Goal: Task Accomplishment & Management: Manage account settings

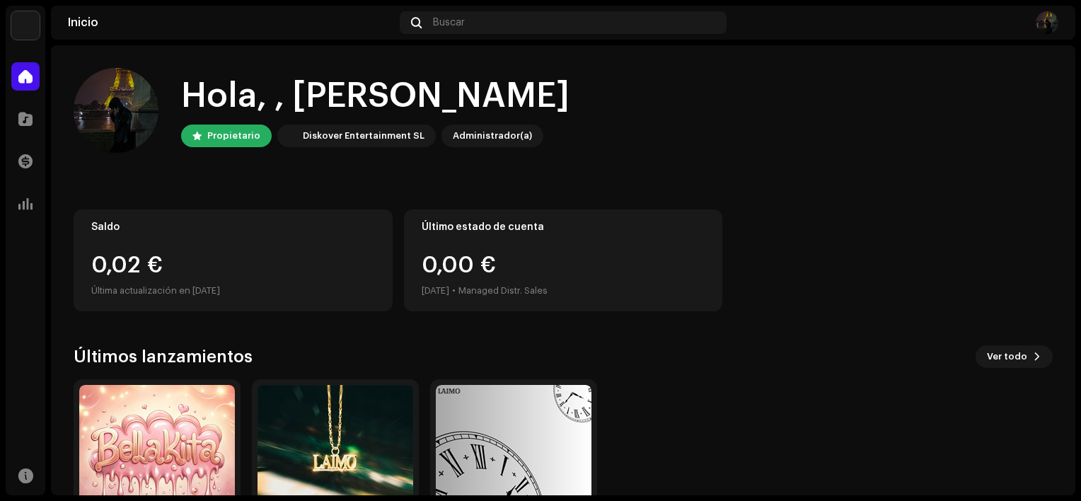
click at [469, 136] on div "Administrador(a)" at bounding box center [492, 135] width 79 height 17
click at [999, 359] on span "Ver todo" at bounding box center [1007, 356] width 40 height 28
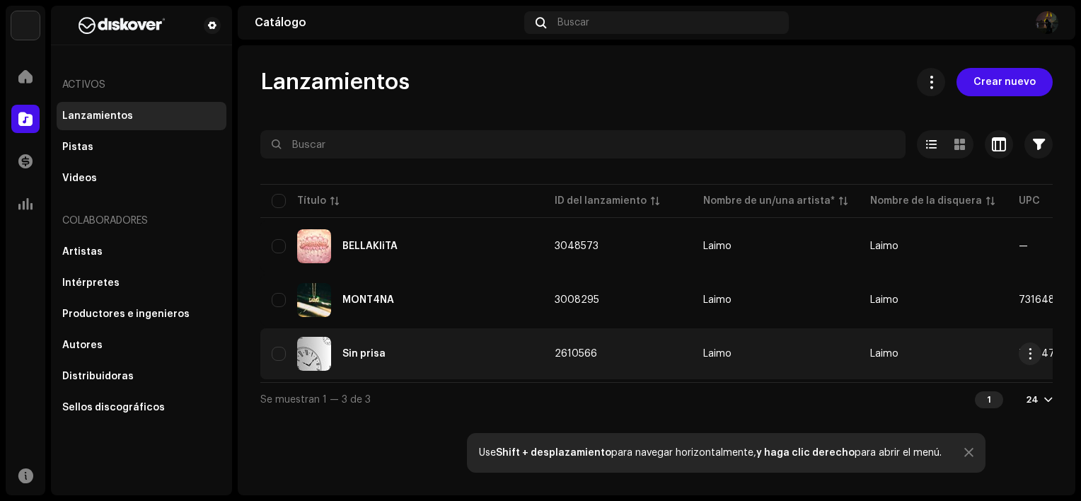
click at [771, 345] on td "Laimo" at bounding box center [775, 353] width 167 height 51
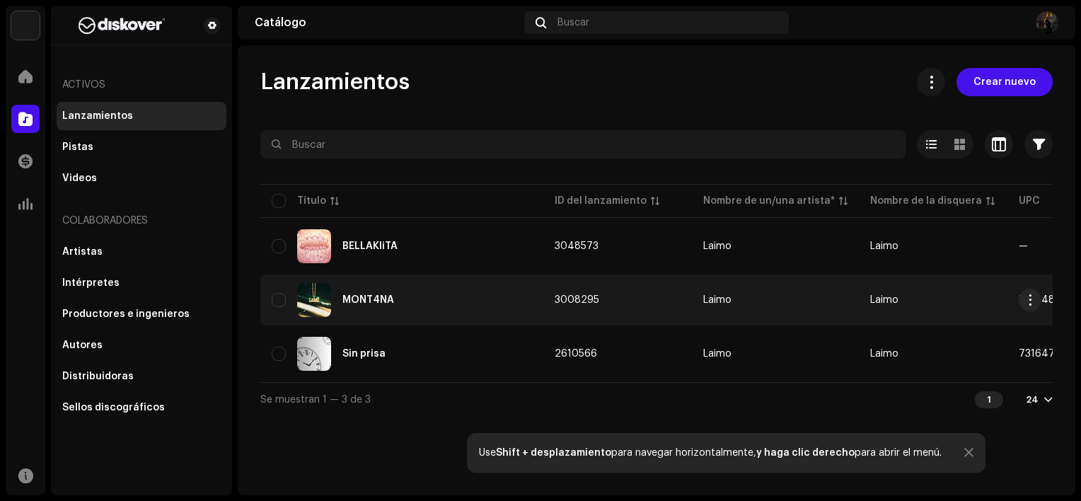
click at [392, 311] on div "MONT4NA" at bounding box center [402, 300] width 260 height 34
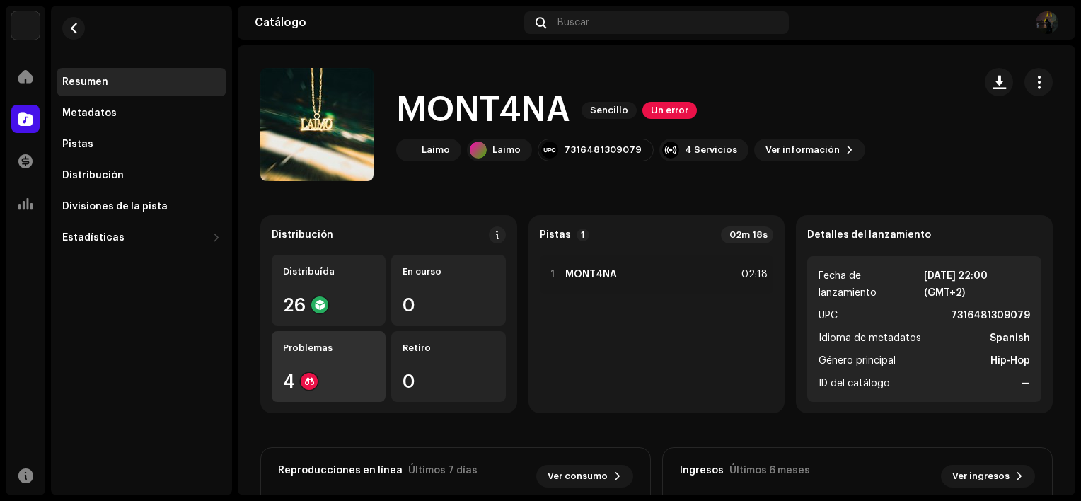
click at [328, 347] on div "Problemas" at bounding box center [328, 347] width 91 height 11
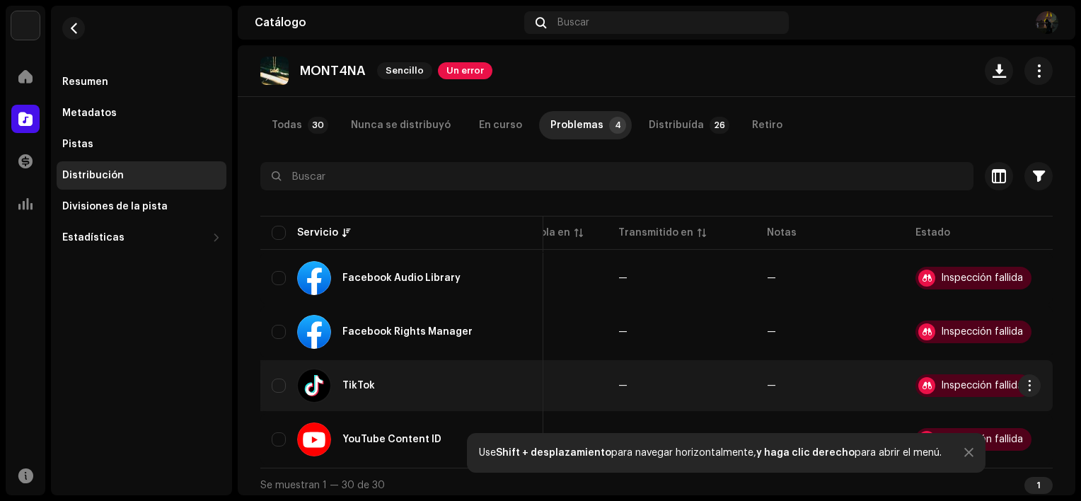
scroll to position [0, 93]
click at [962, 383] on div "Inspección fallida" at bounding box center [982, 386] width 82 height 10
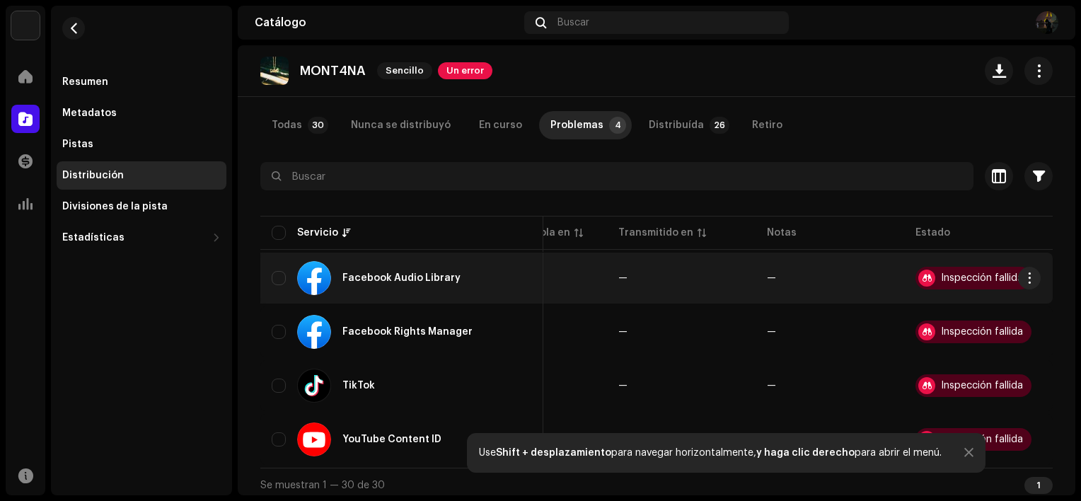
scroll to position [0, 0]
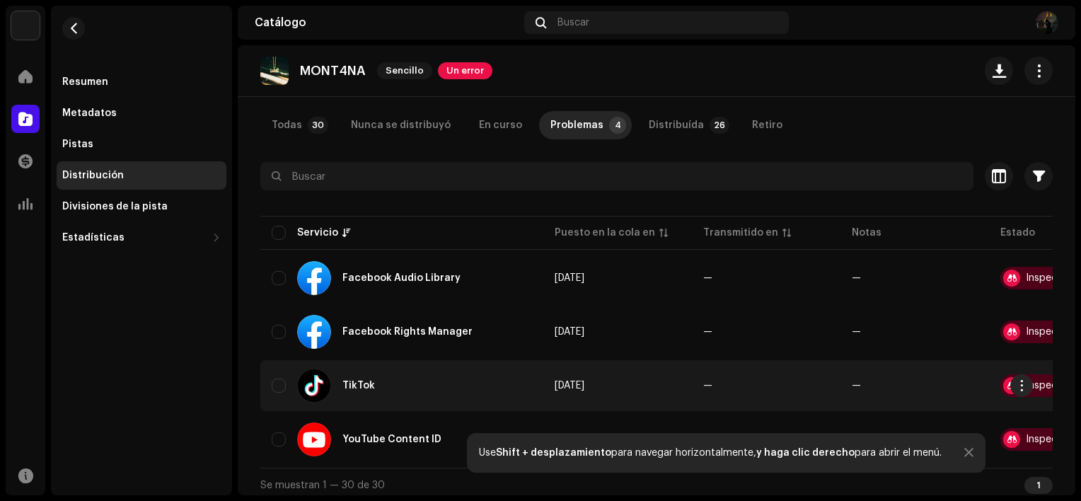
click at [323, 375] on div at bounding box center [314, 386] width 34 height 34
click at [282, 379] on input "checkbox" at bounding box center [279, 386] width 14 height 14
checkbox input "true"
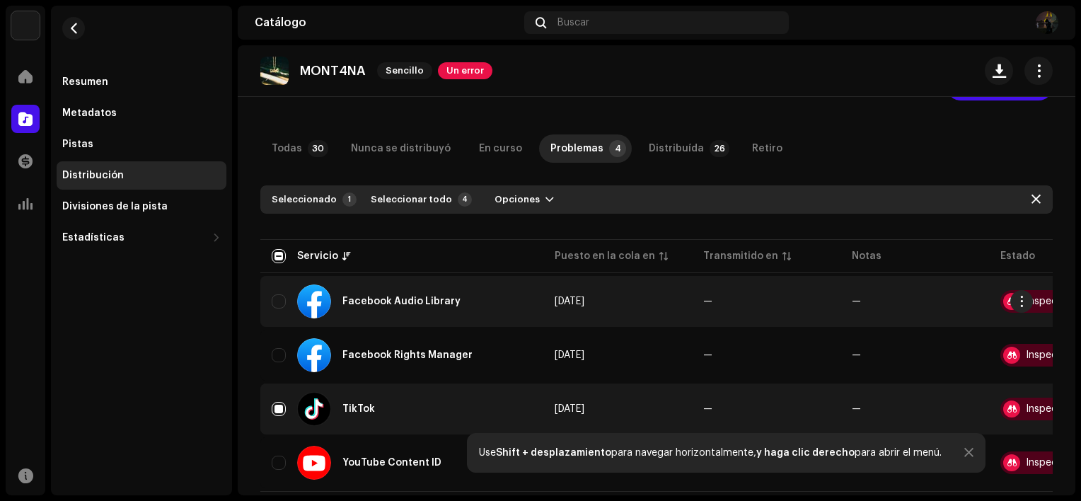
scroll to position [71, 0]
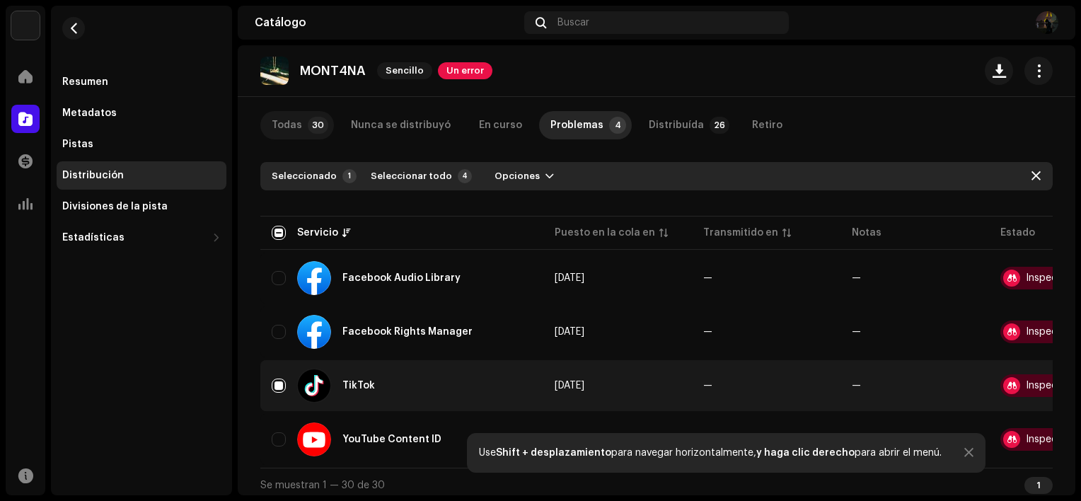
click at [292, 123] on div "Todas" at bounding box center [287, 125] width 30 height 28
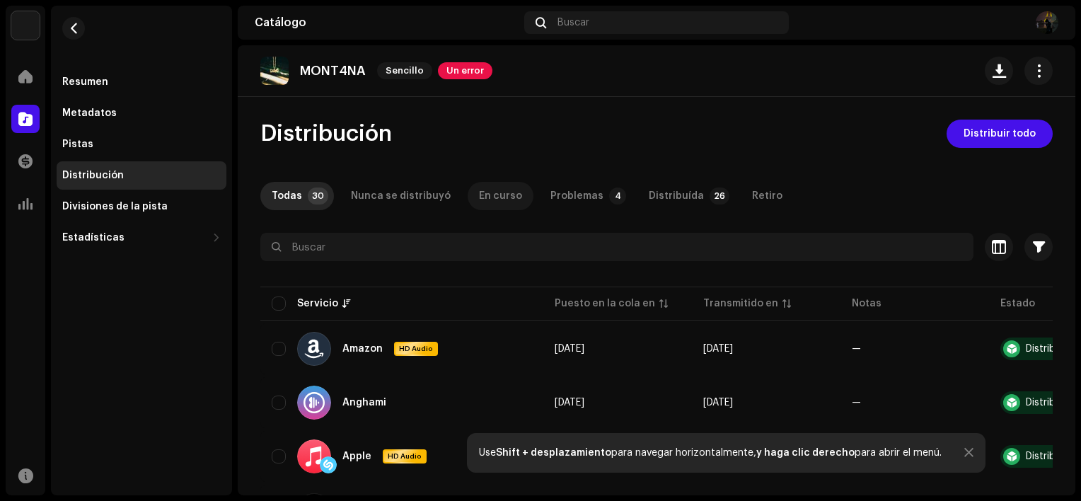
click at [468, 188] on p-tab "En curso" at bounding box center [501, 196] width 66 height 28
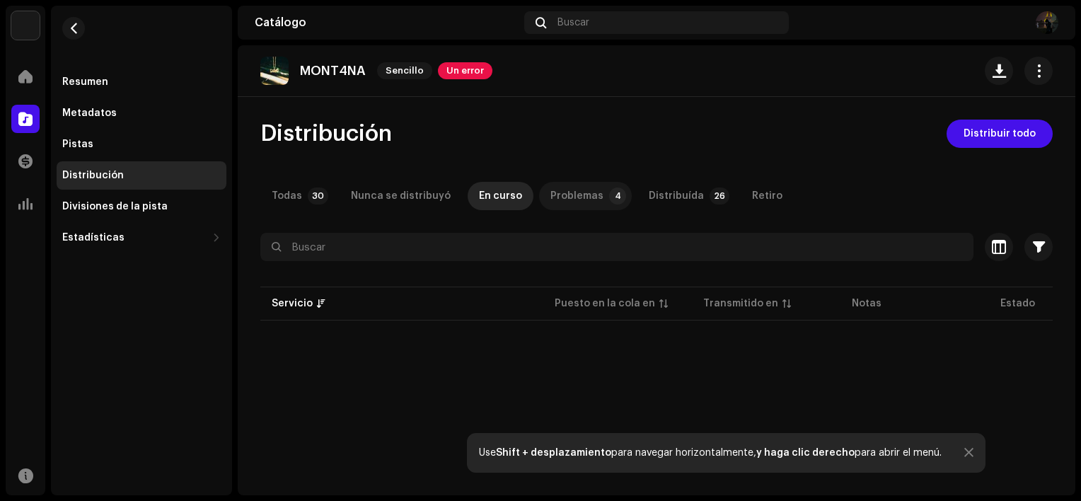
click at [550, 192] on div "Problemas" at bounding box center [576, 196] width 53 height 28
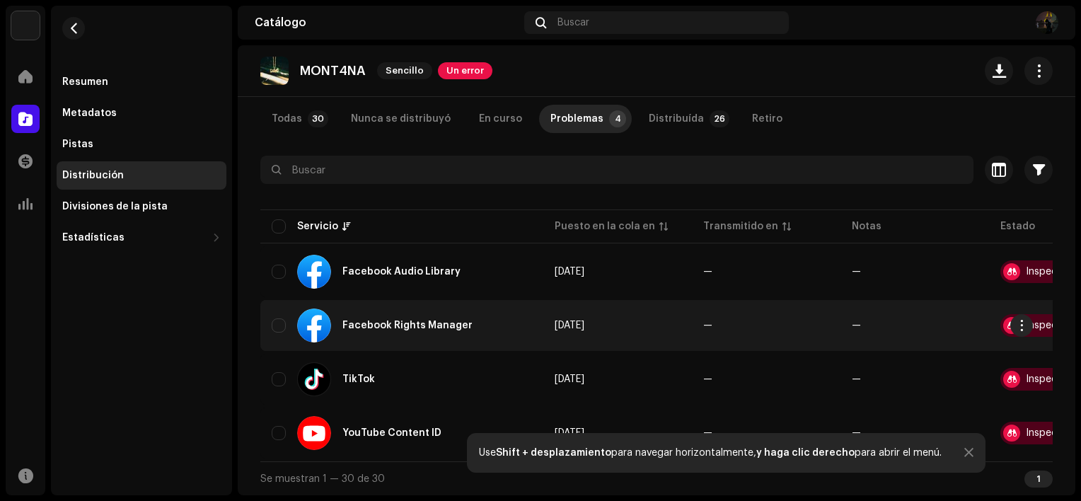
scroll to position [82, 0]
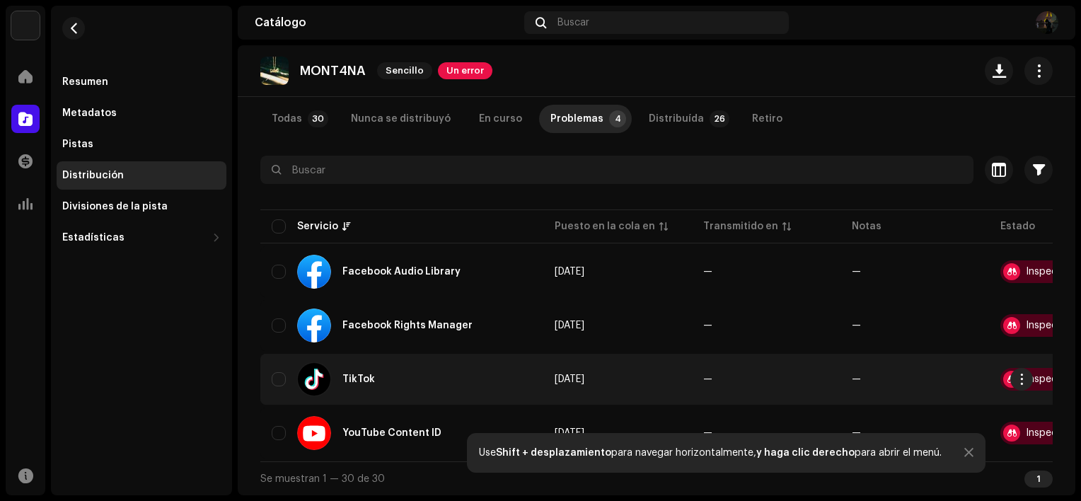
drag, startPoint x: 285, startPoint y: 369, endPoint x: 297, endPoint y: 364, distance: 13.0
click at [286, 369] on div "TikTok" at bounding box center [402, 379] width 260 height 34
click at [277, 372] on input "checkbox" at bounding box center [279, 379] width 14 height 14
checkbox input "true"
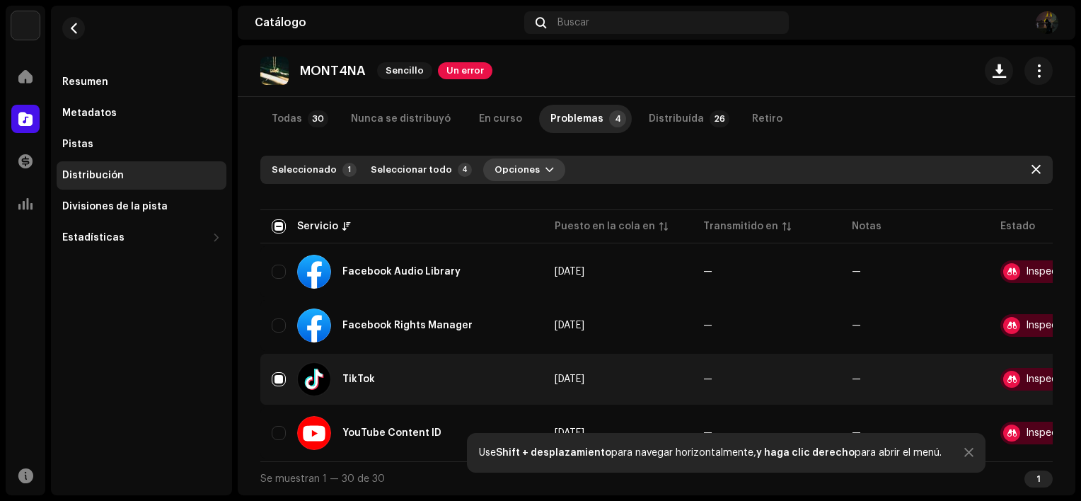
click at [505, 161] on span "Opciones" at bounding box center [517, 170] width 45 height 28
click at [521, 185] on div "Distribuir" at bounding box center [549, 196] width 143 height 28
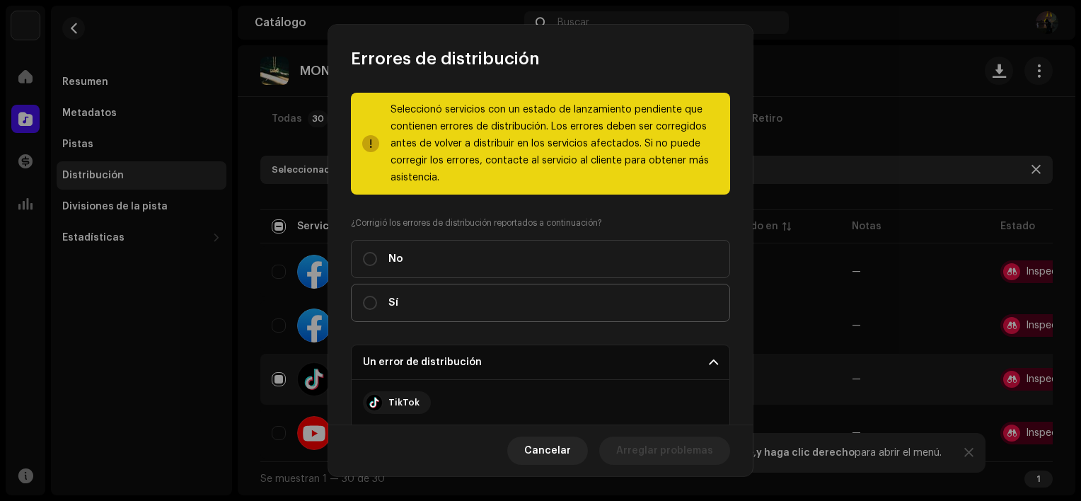
click at [475, 301] on label "Sí" at bounding box center [540, 303] width 379 height 38
click at [377, 301] on input "Sí" at bounding box center [370, 303] width 14 height 14
radio input "true"
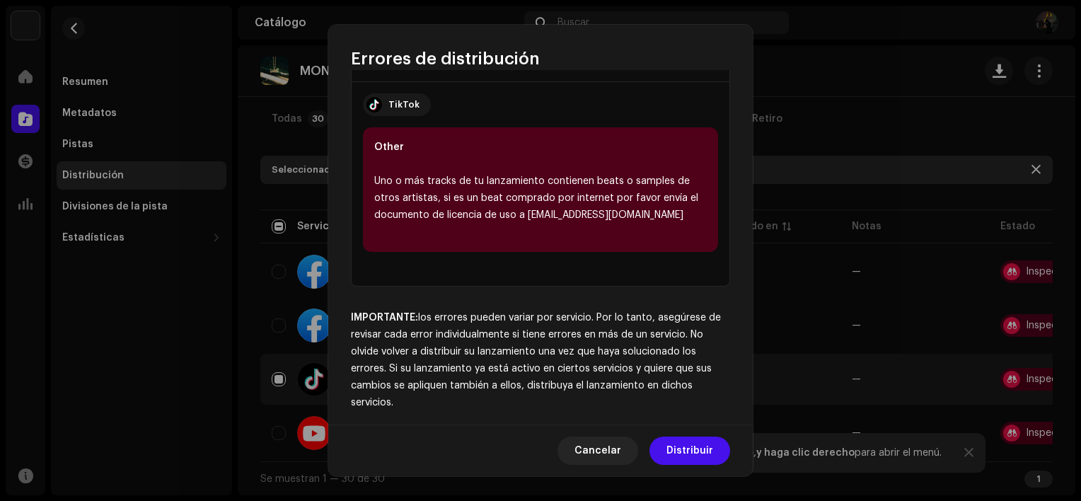
scroll to position [306, 0]
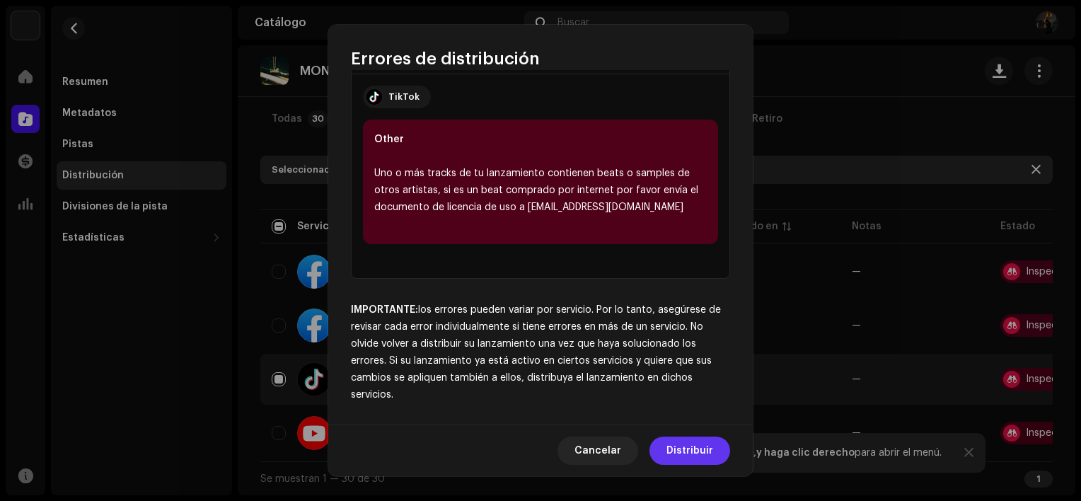
click at [670, 444] on span "Distribuir" at bounding box center [690, 451] width 47 height 28
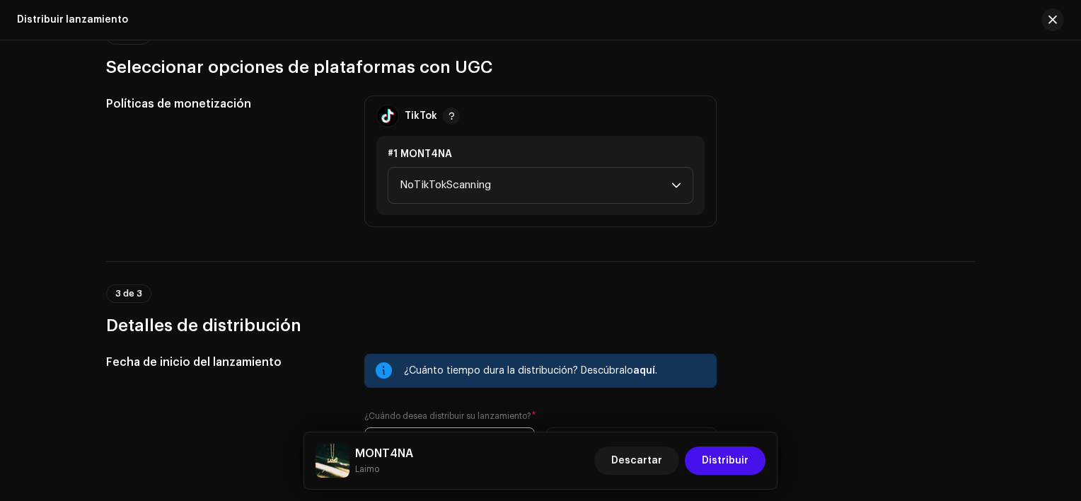
scroll to position [283, 0]
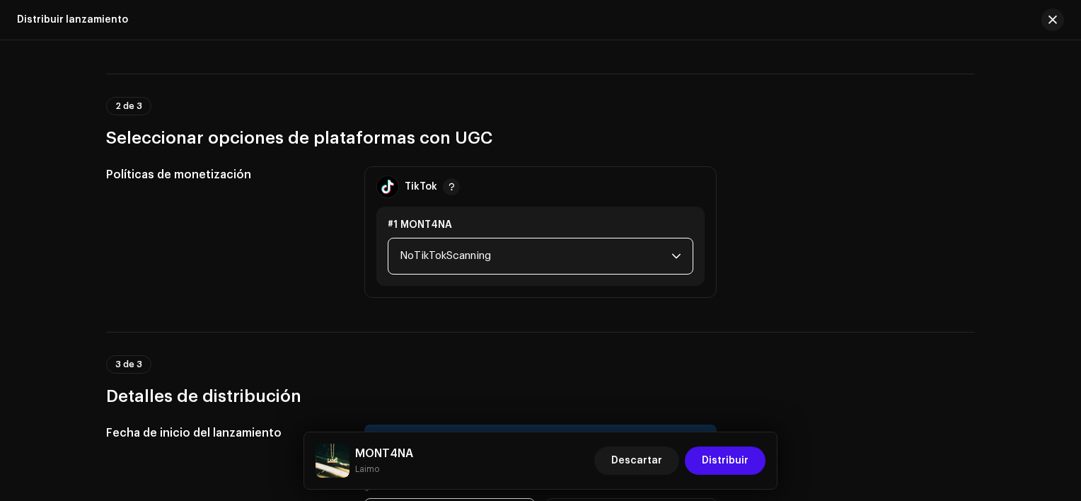
click at [466, 257] on span "NoTikTokScanning" at bounding box center [536, 255] width 272 height 35
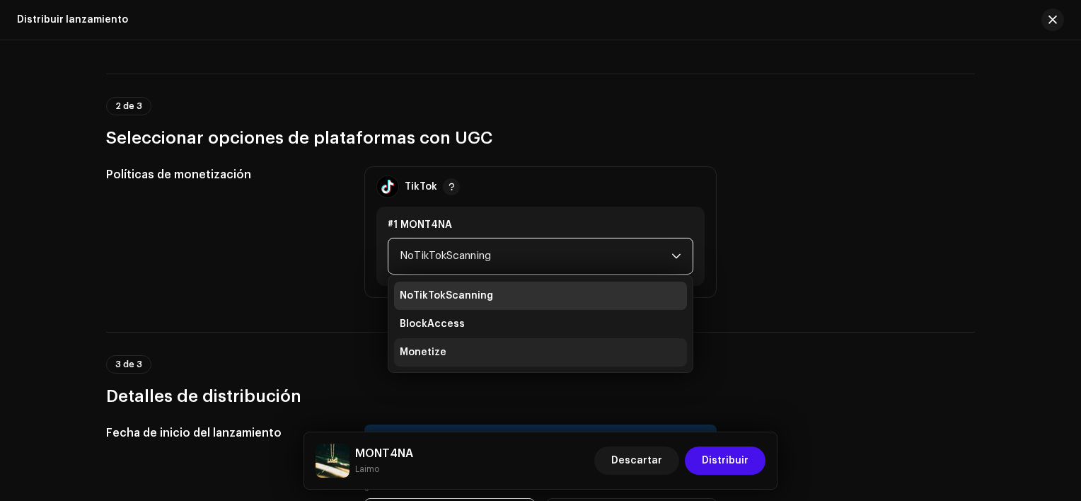
click at [456, 343] on li "Monetize" at bounding box center [540, 352] width 293 height 28
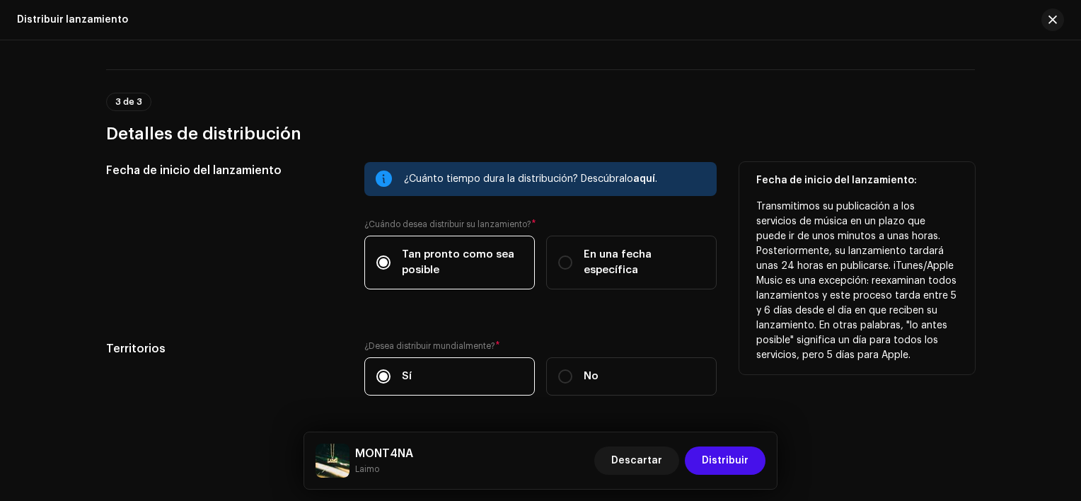
scroll to position [592, 0]
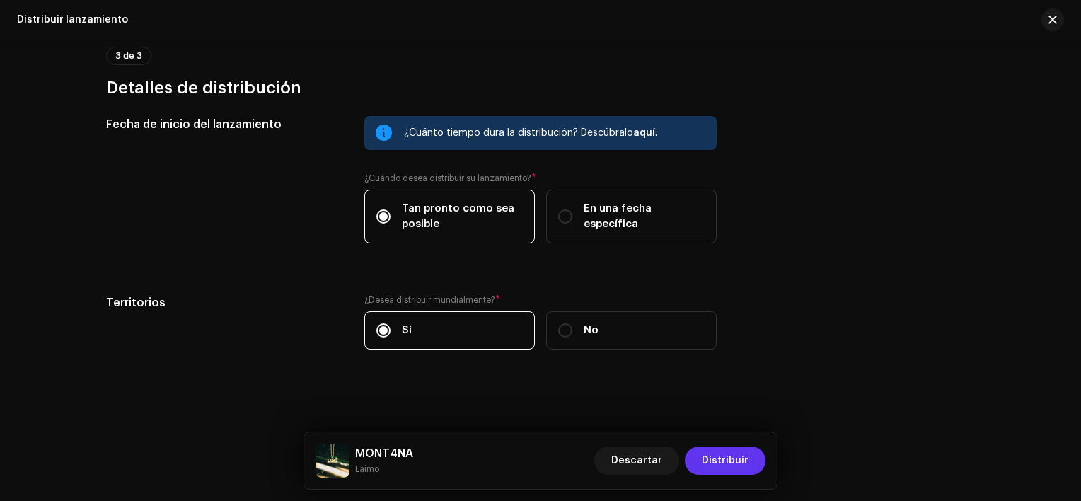
click at [745, 451] on span "Distribuir" at bounding box center [725, 460] width 47 height 28
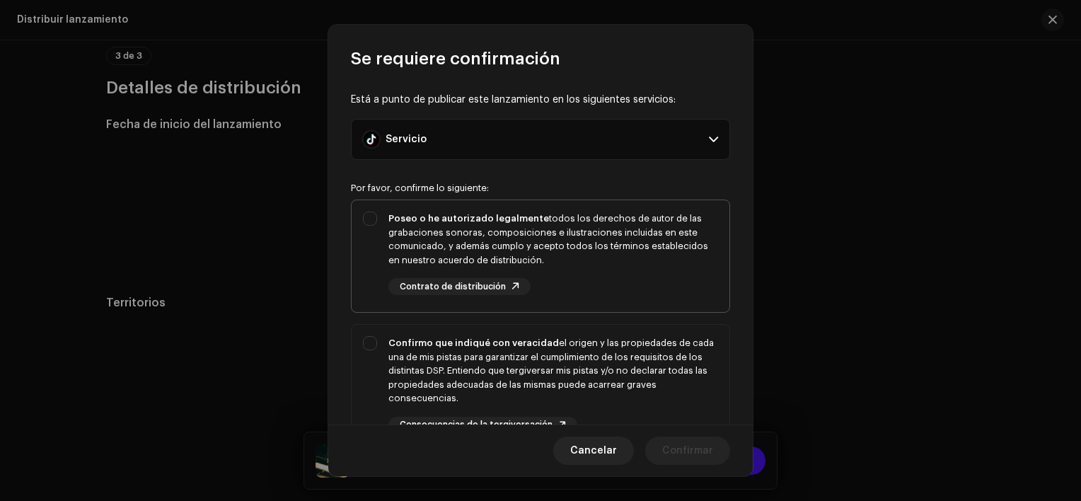
click at [380, 212] on div "Poseo o he autorizado legalmente todos los derechos de autor de las grabaciones…" at bounding box center [541, 253] width 378 height 106
checkbox input "true"
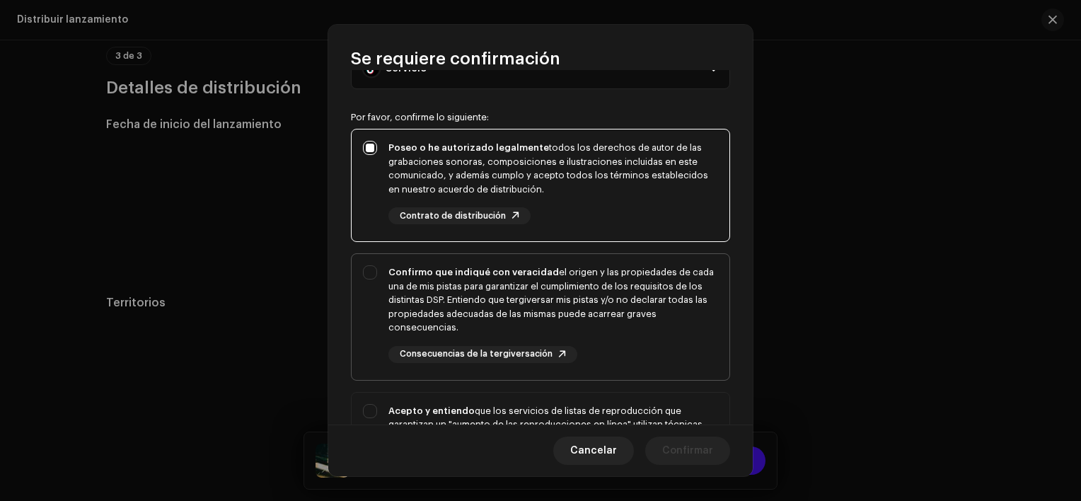
click at [367, 257] on div "Confirmo que indiqué con veracidad el origen y las propiedades de cada una de m…" at bounding box center [541, 314] width 378 height 120
checkbox input "true"
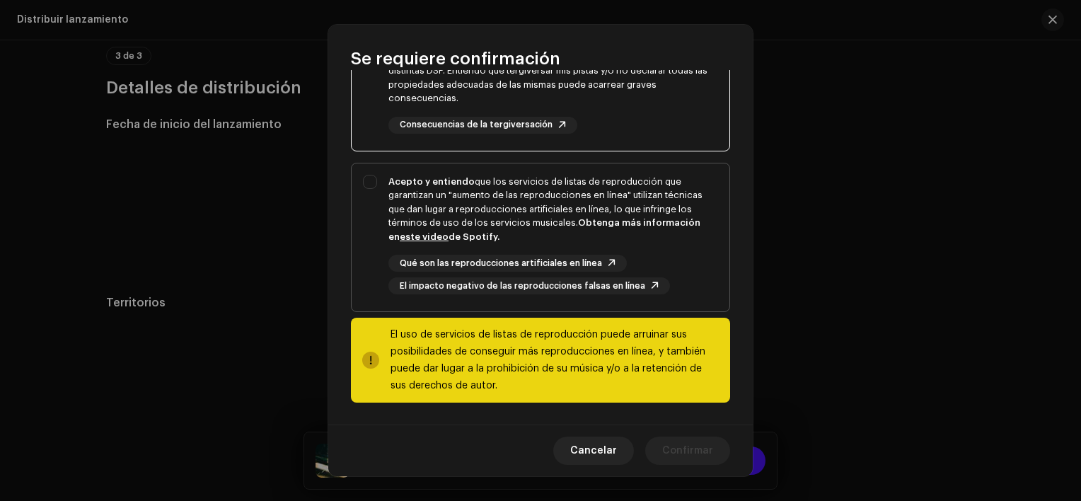
click at [376, 184] on div "Acepto y entiendo que los servicios de listas de reproducción que garantizan un…" at bounding box center [541, 234] width 378 height 143
checkbox input "true"
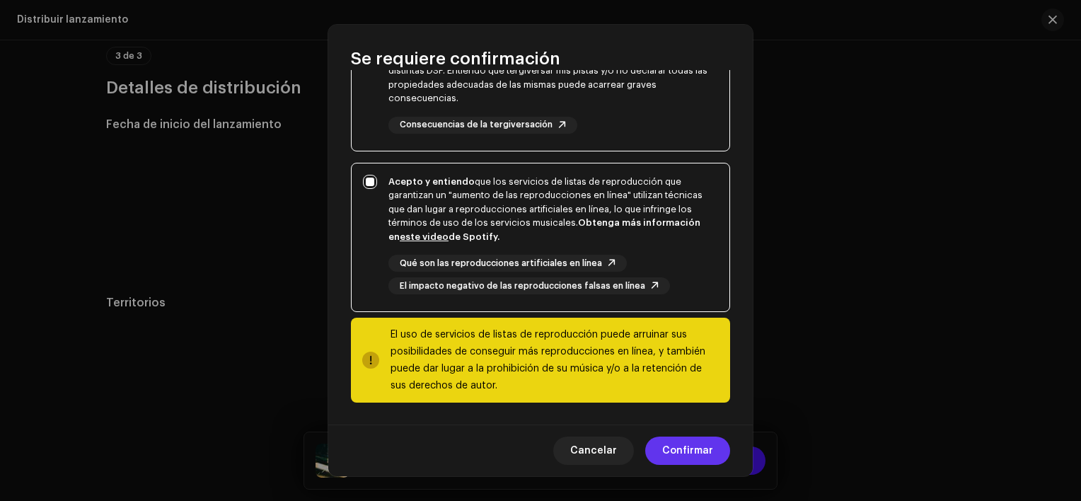
click at [723, 455] on button "Confirmar" at bounding box center [687, 451] width 85 height 28
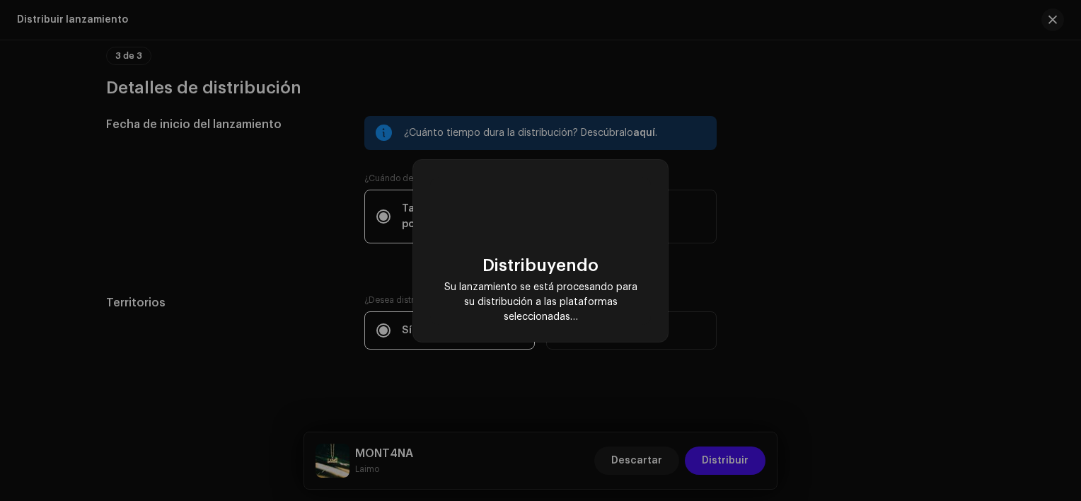
scroll to position [0, 0]
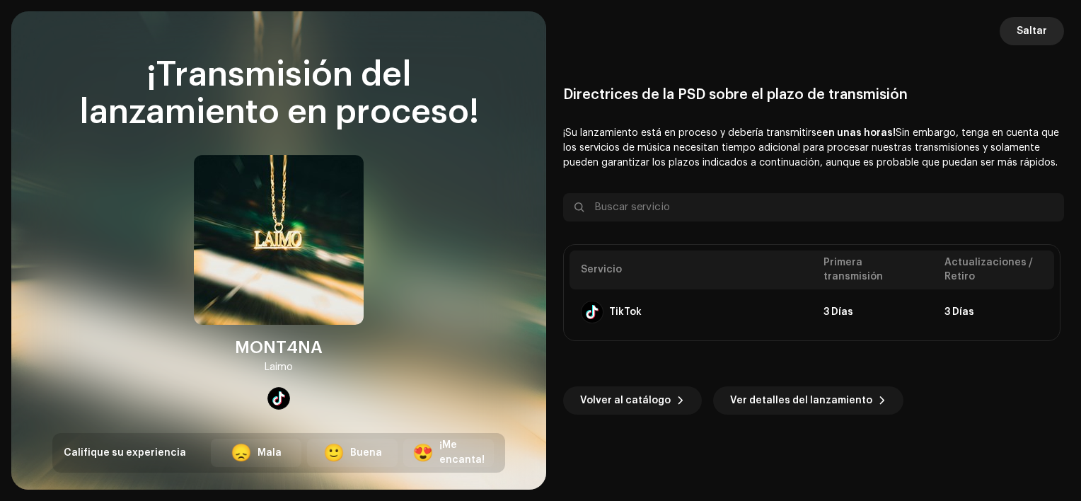
click at [1036, 42] on span "Saltar" at bounding box center [1032, 31] width 30 height 28
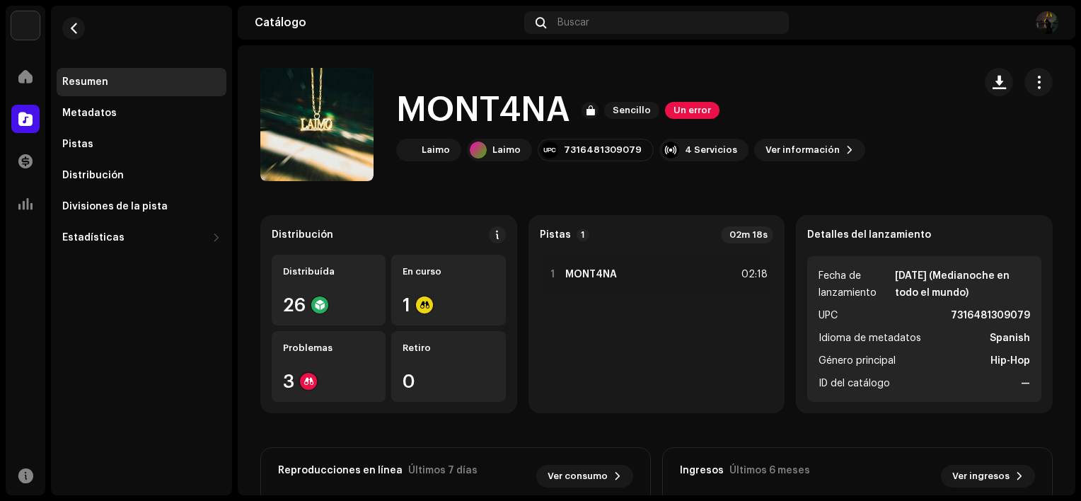
click at [40, 29] on navigation-account-switch "[PERSON_NAME]" at bounding box center [26, 26] width 40 height 40
click at [26, 25] on img at bounding box center [25, 25] width 28 height 28
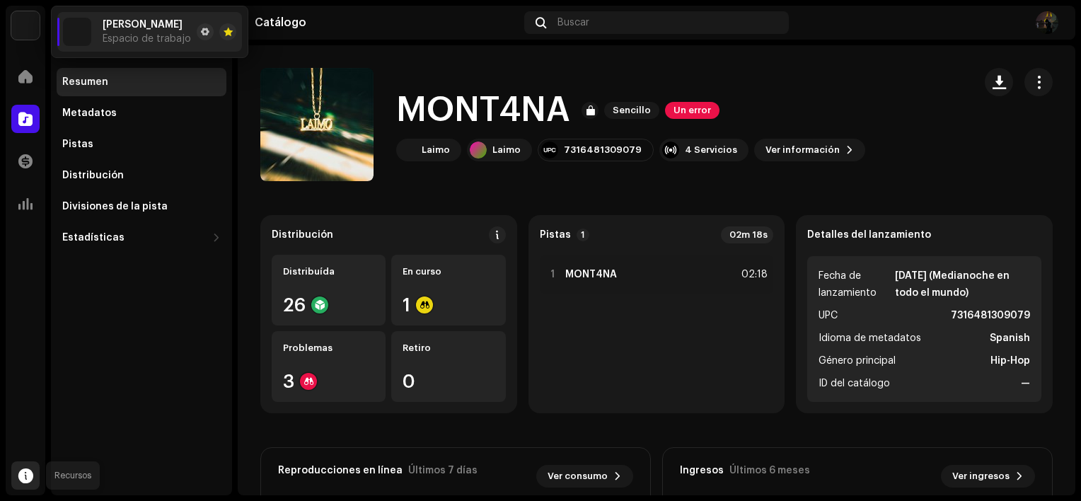
click at [25, 465] on div at bounding box center [25, 475] width 28 height 28
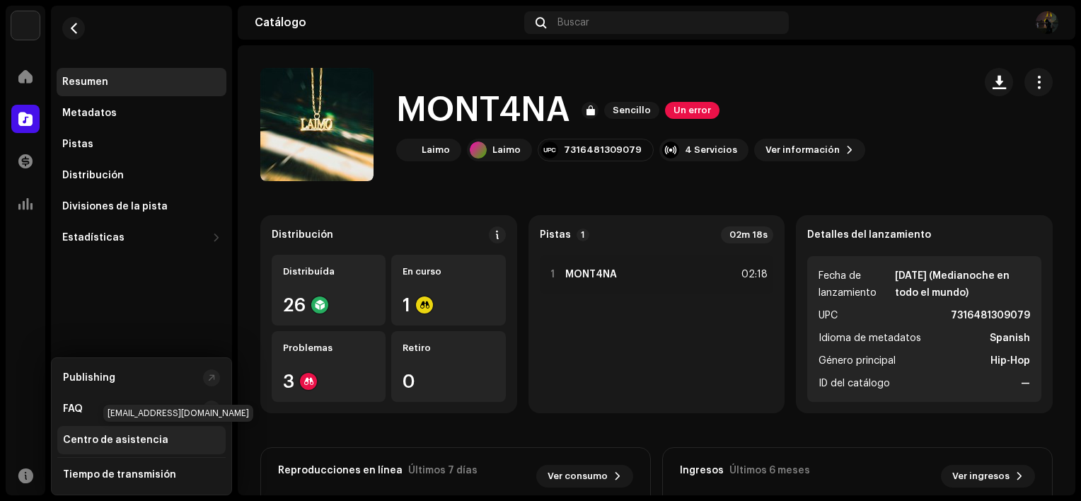
click at [86, 439] on div "Centro de asistencia" at bounding box center [115, 439] width 105 height 11
click at [139, 439] on div "Centro de asistencia" at bounding box center [115, 439] width 105 height 11
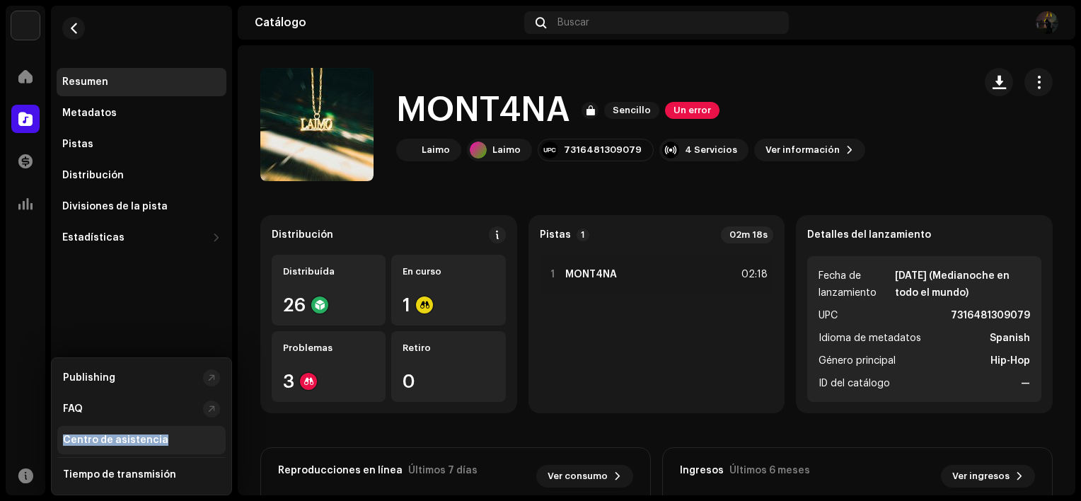
drag, startPoint x: 139, startPoint y: 439, endPoint x: 181, endPoint y: 439, distance: 42.5
click at [181, 439] on div "Centro de asistencia" at bounding box center [141, 439] width 157 height 11
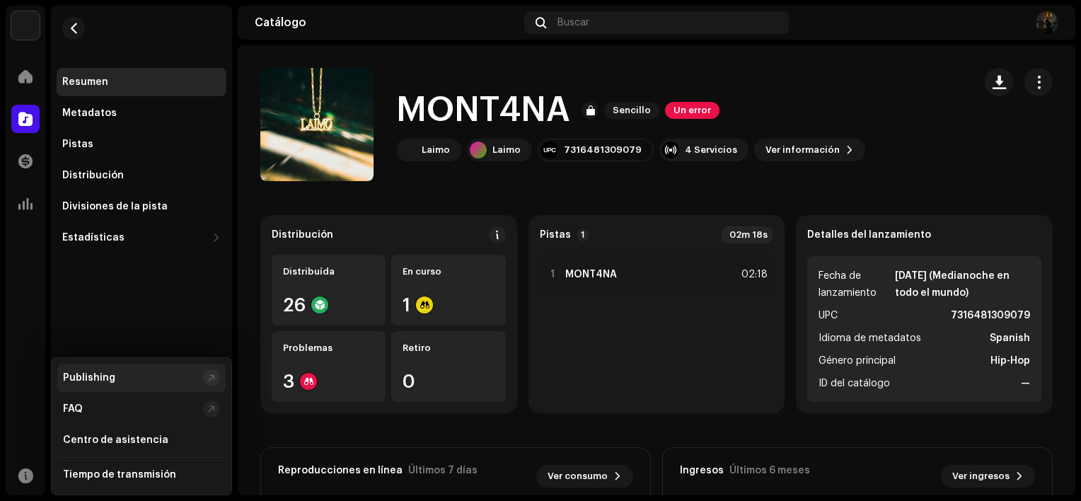
click at [209, 369] on div at bounding box center [211, 377] width 17 height 17
click at [23, 82] on span at bounding box center [25, 76] width 14 height 11
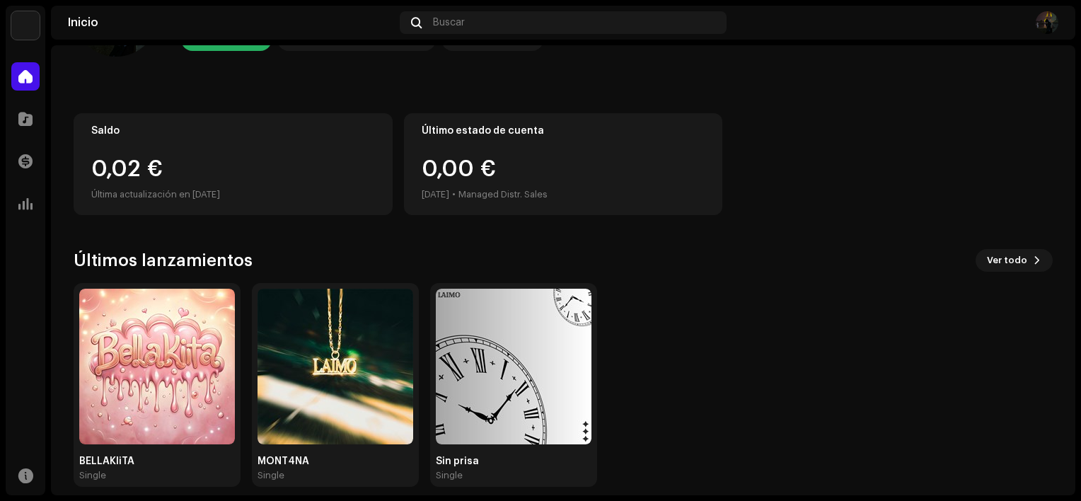
scroll to position [110, 0]
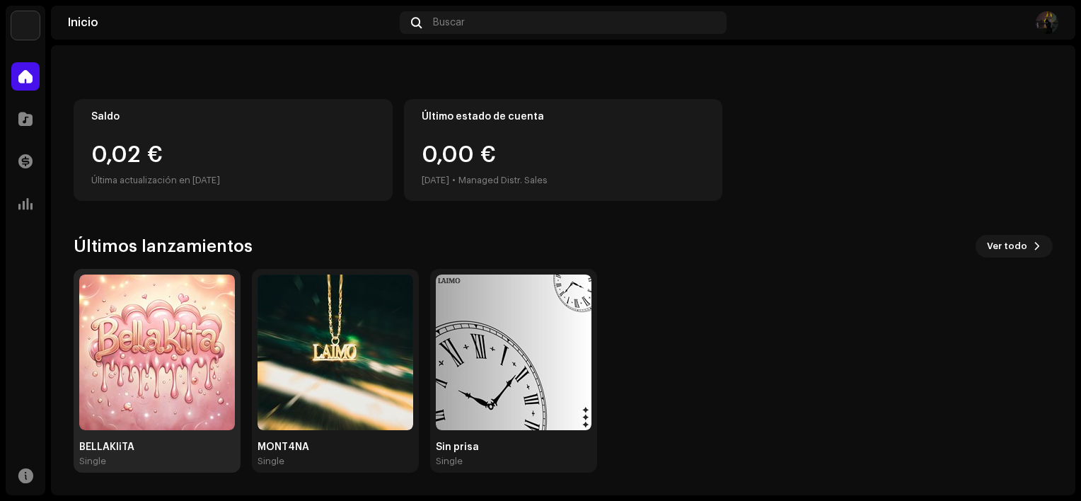
click at [166, 367] on img at bounding box center [157, 353] width 156 height 156
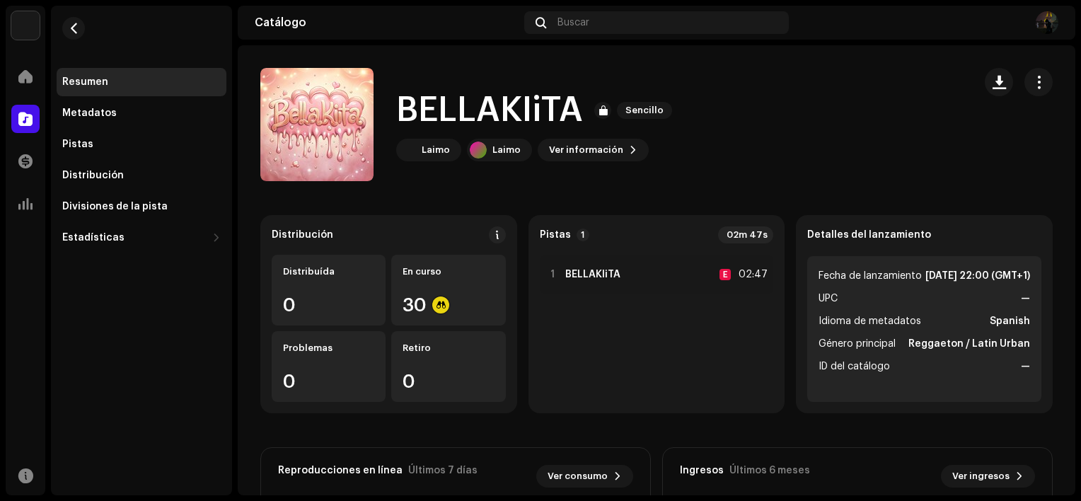
click at [1021, 307] on strong "—" at bounding box center [1025, 298] width 9 height 17
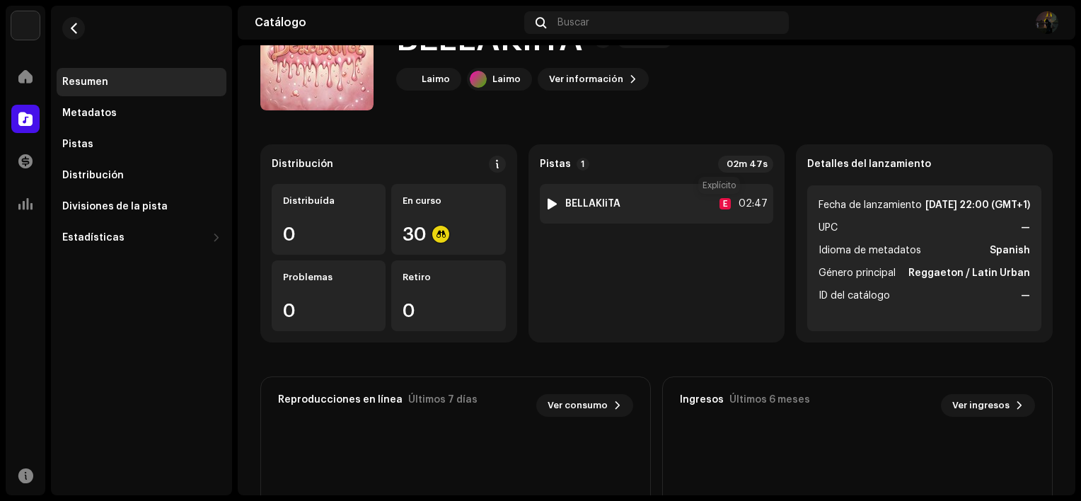
click at [724, 203] on div "E" at bounding box center [725, 203] width 11 height 11
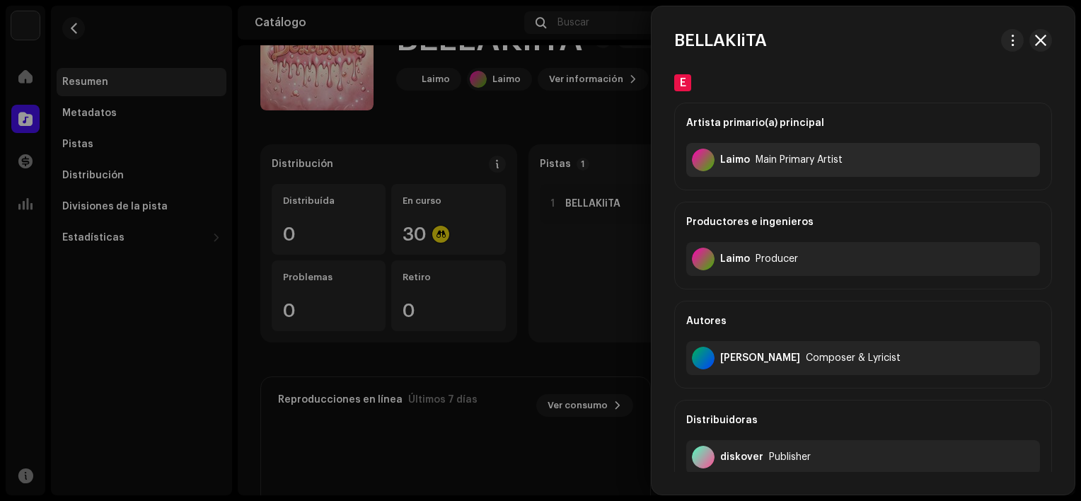
click at [734, 160] on div "Laimo" at bounding box center [735, 159] width 30 height 11
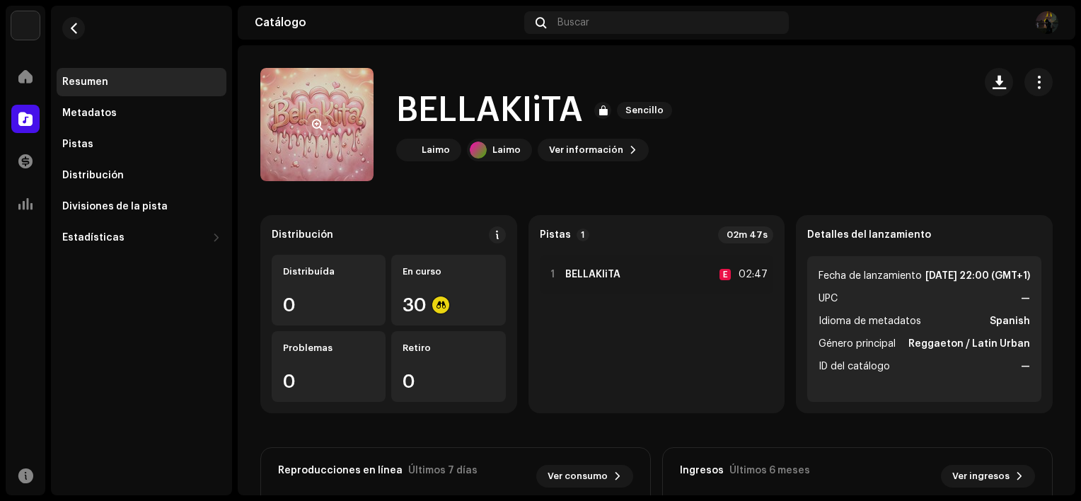
click at [354, 101] on re-a-cover at bounding box center [316, 124] width 113 height 113
click at [316, 120] on span "button" at bounding box center [317, 124] width 11 height 11
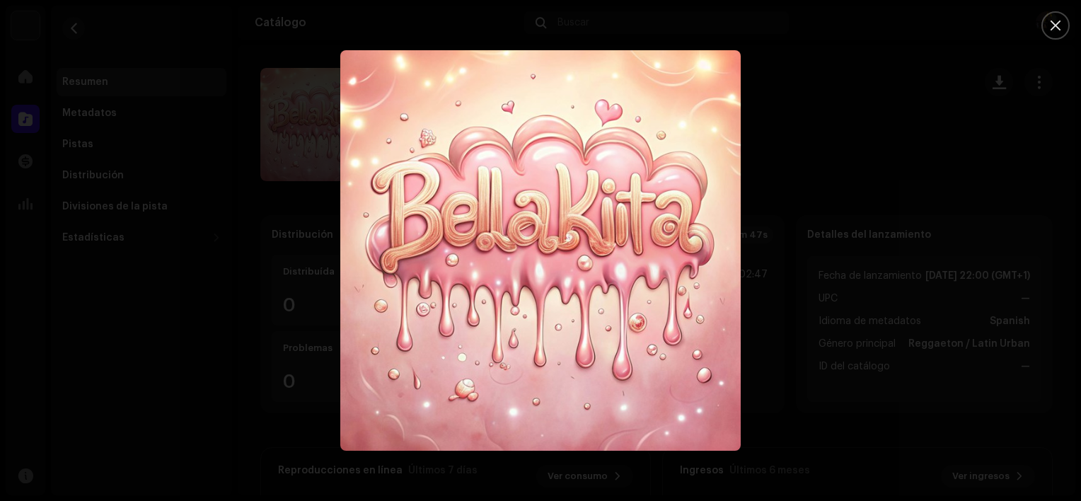
click at [260, 116] on div at bounding box center [540, 250] width 1081 height 501
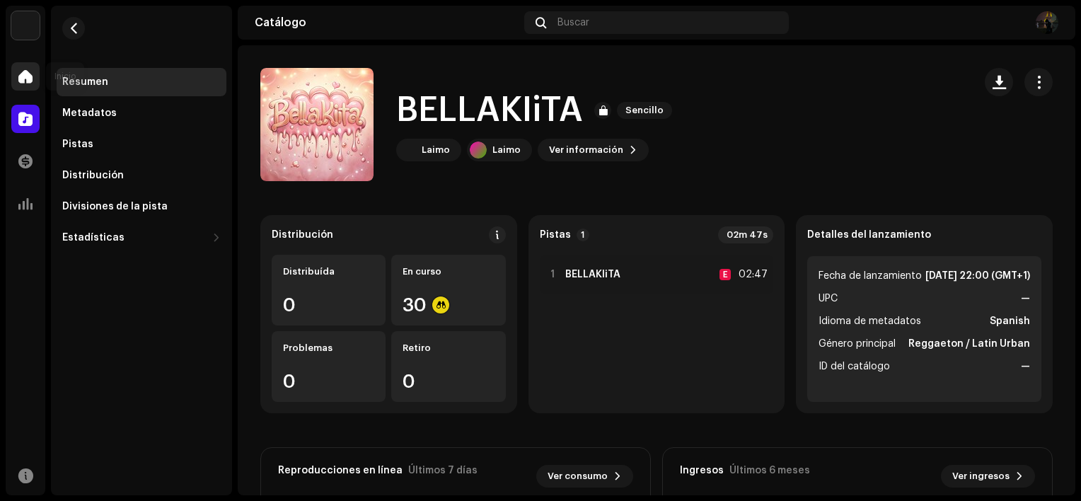
click at [23, 76] on span at bounding box center [25, 76] width 14 height 11
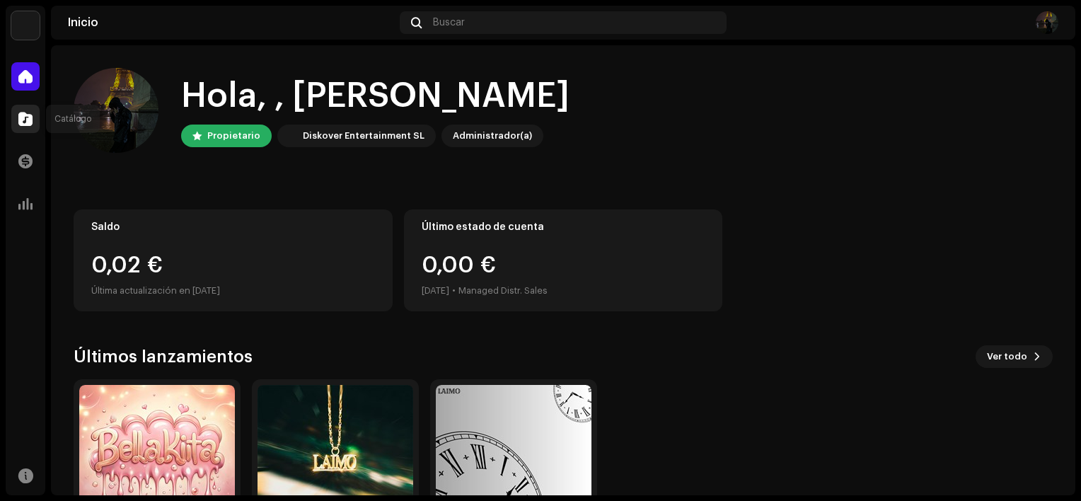
click at [31, 126] on div at bounding box center [25, 119] width 28 height 28
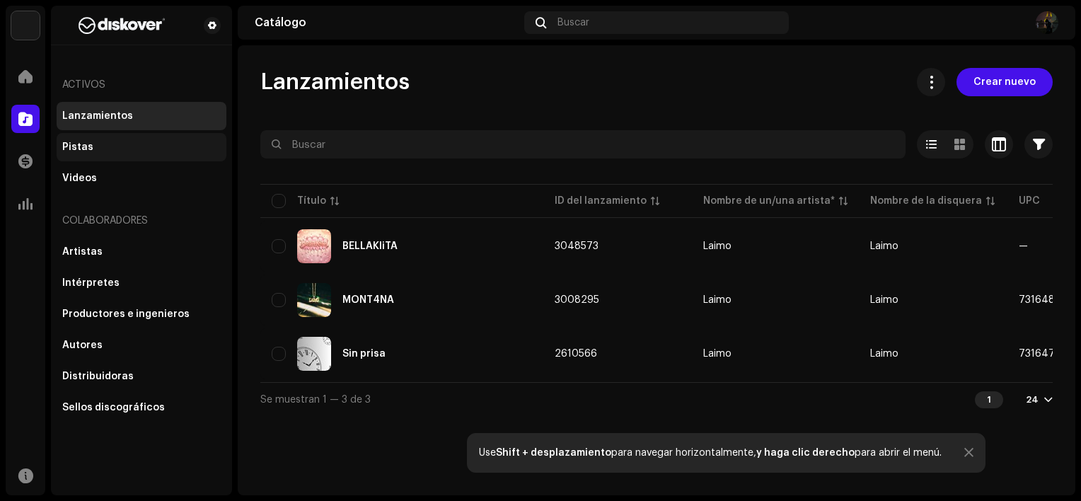
click at [86, 153] on div "Pistas" at bounding box center [142, 147] width 170 height 28
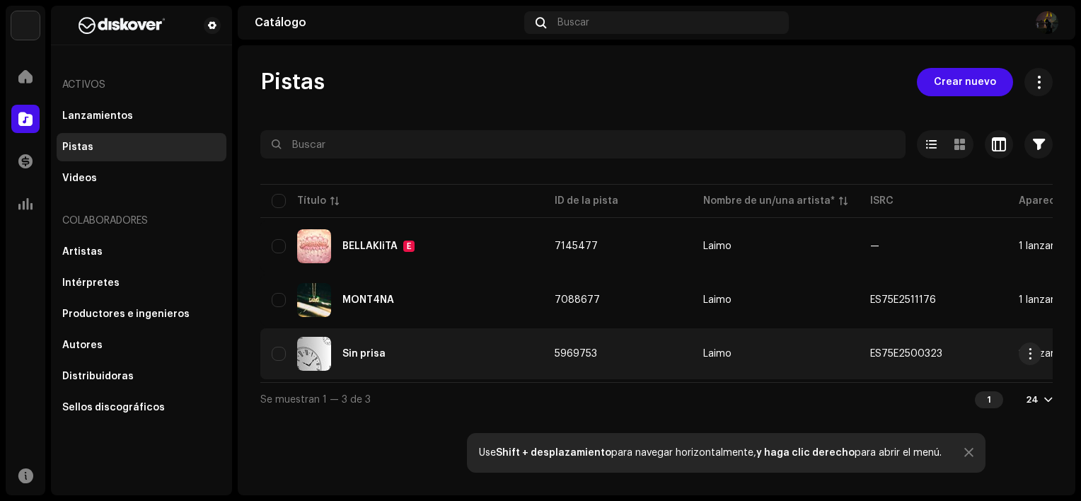
click at [389, 351] on div "Sin prisa" at bounding box center [402, 354] width 260 height 34
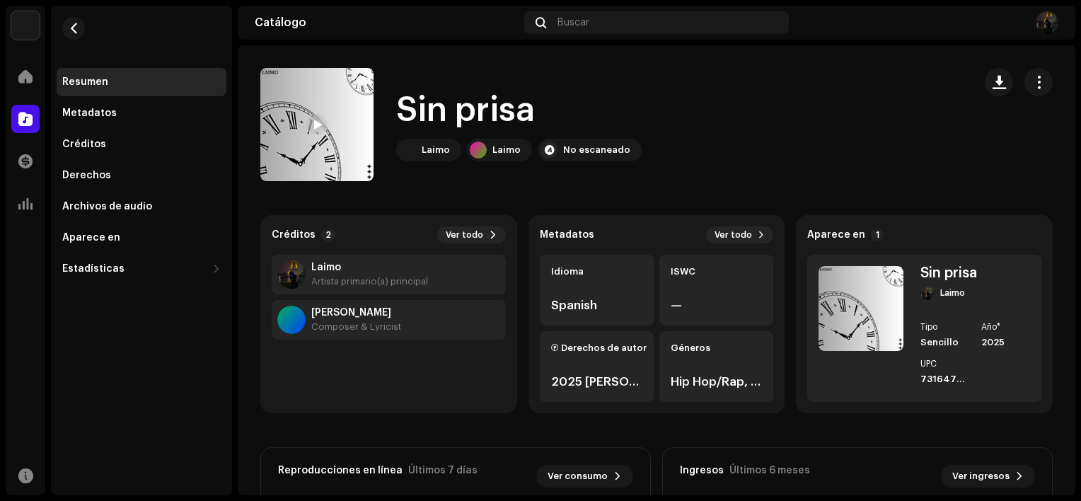
click at [16, 36] on img at bounding box center [25, 25] width 28 height 28
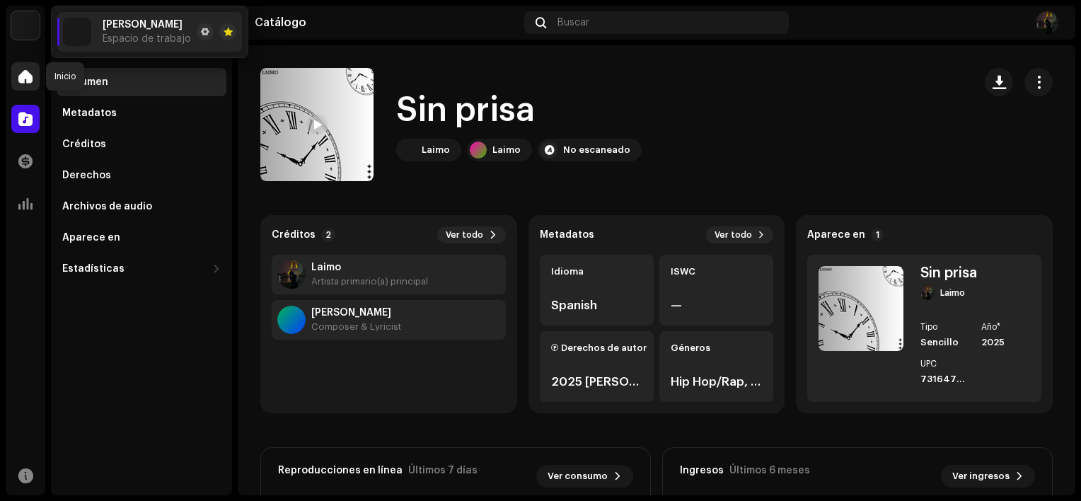
click at [21, 75] on span at bounding box center [25, 76] width 14 height 11
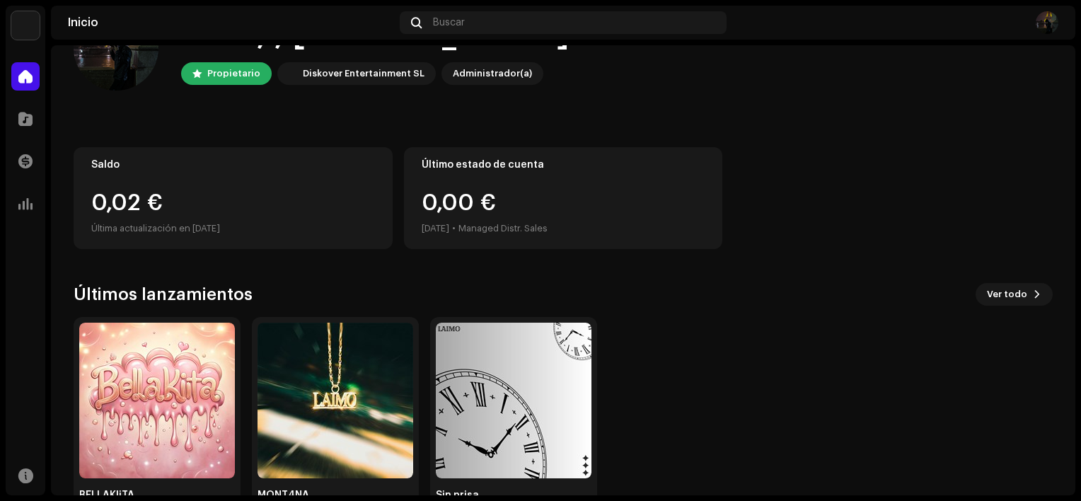
scroll to position [110, 0]
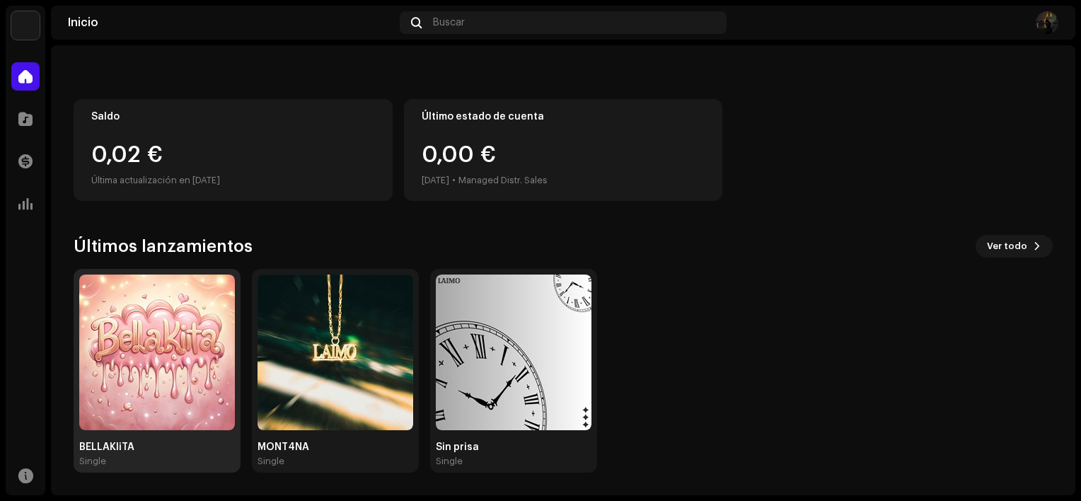
click at [178, 307] on img at bounding box center [157, 353] width 156 height 156
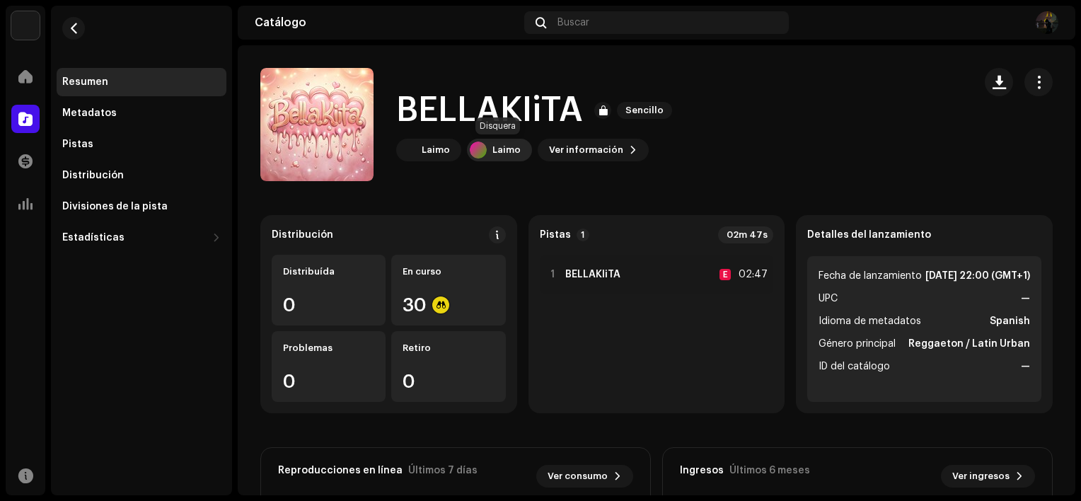
click at [495, 149] on div "Laimo" at bounding box center [506, 149] width 28 height 11
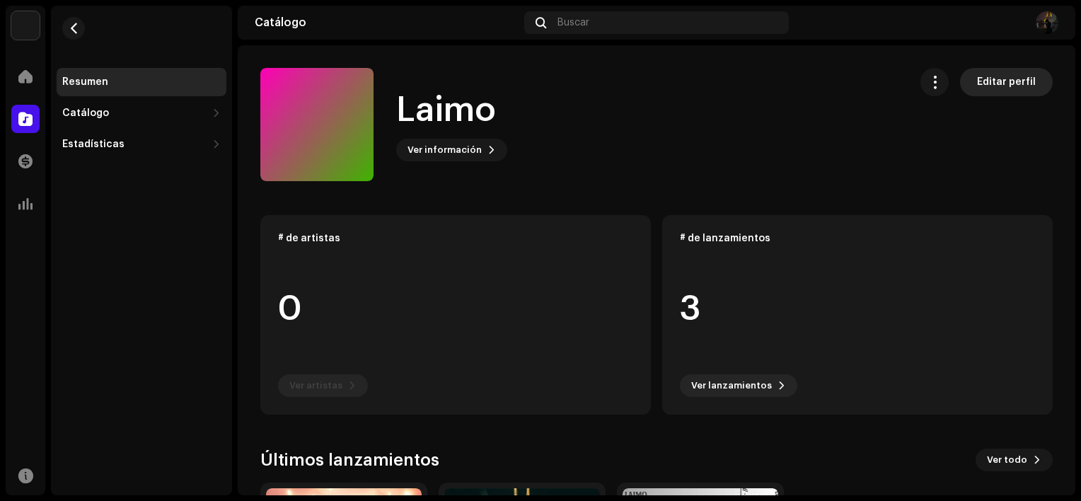
click at [1005, 82] on span "Editar perfil" at bounding box center [1006, 82] width 59 height 28
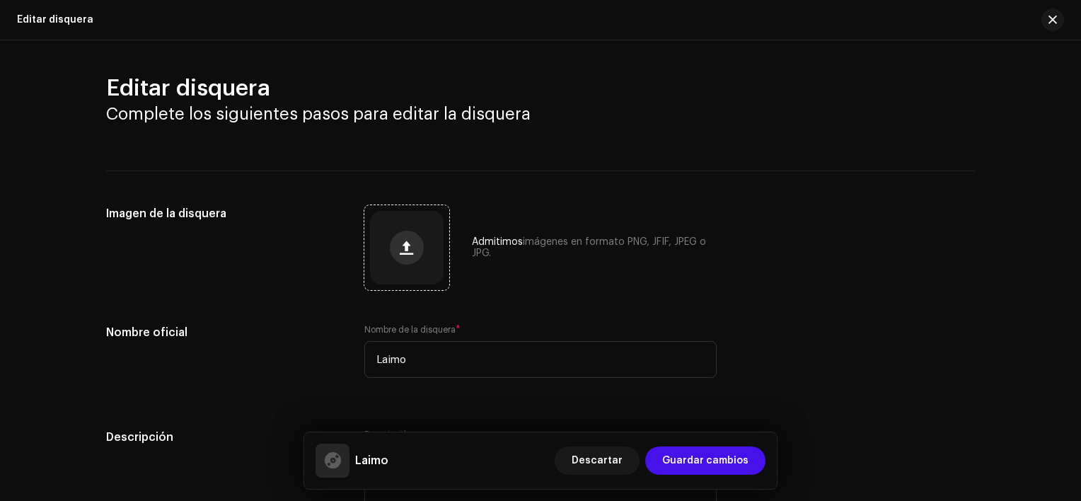
click at [405, 246] on span "button" at bounding box center [406, 247] width 13 height 11
click at [395, 215] on div at bounding box center [407, 248] width 74 height 74
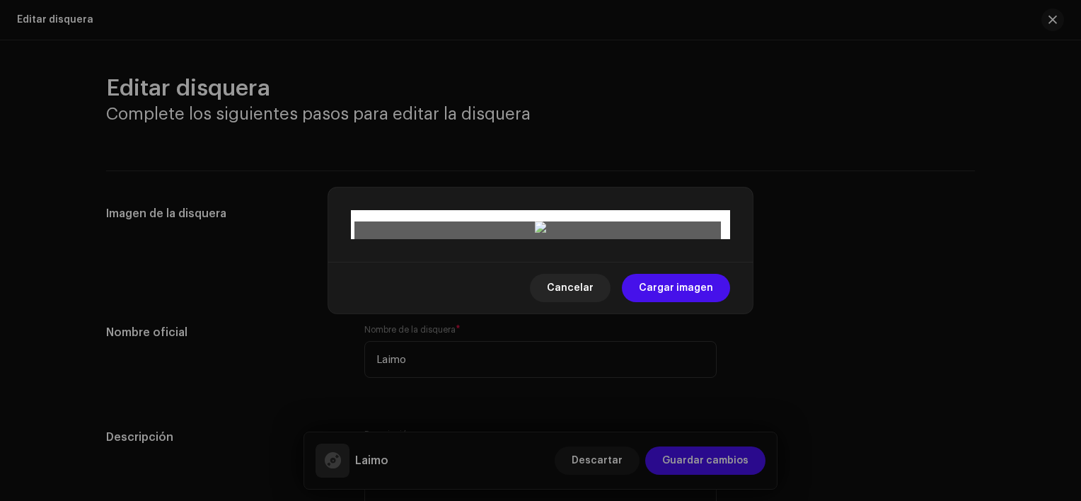
drag, startPoint x: 500, startPoint y: 243, endPoint x: 482, endPoint y: 287, distance: 47.3
drag, startPoint x: 578, startPoint y: 197, endPoint x: 577, endPoint y: 216, distance: 19.1
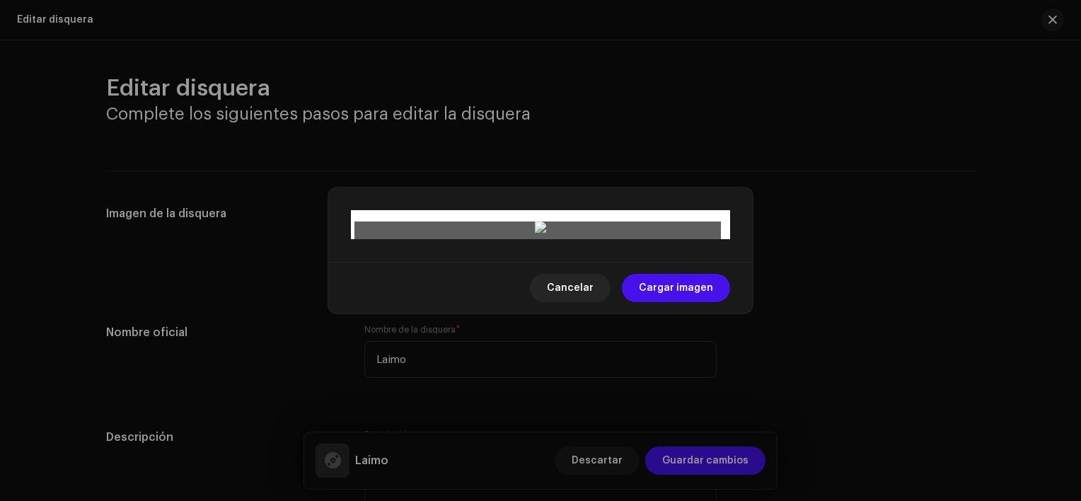
drag, startPoint x: 599, startPoint y: 273, endPoint x: 598, endPoint y: 282, distance: 8.5
click at [716, 302] on button "Cargar imagen" at bounding box center [676, 288] width 108 height 28
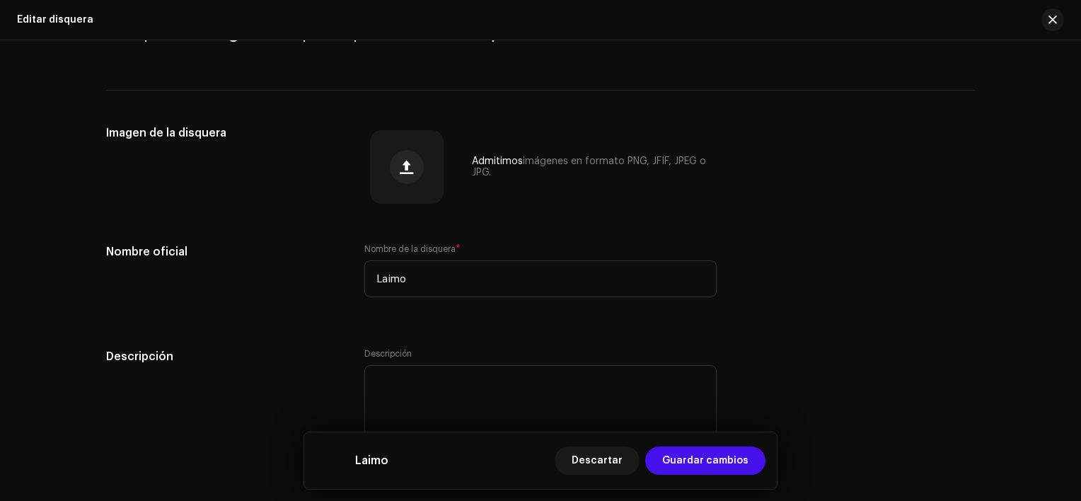
scroll to position [131, 0]
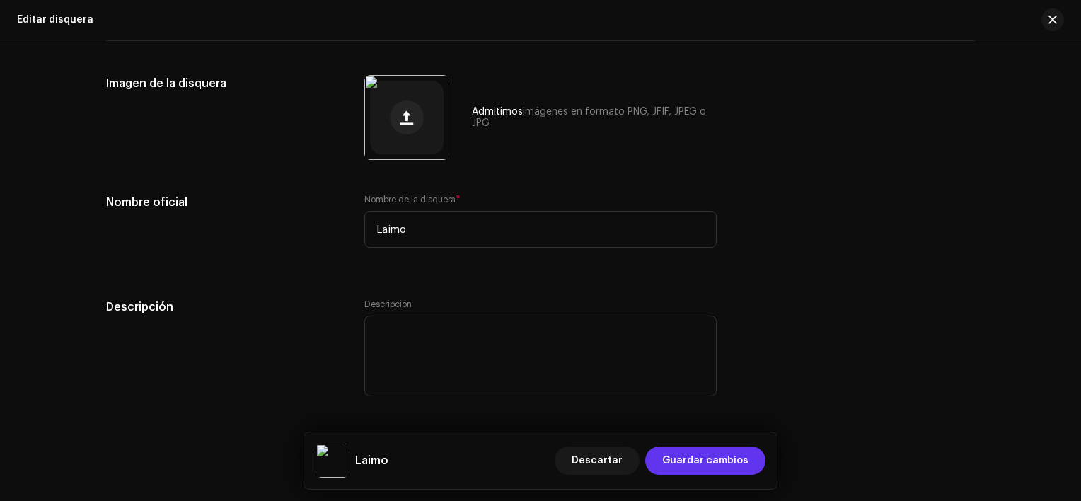
click at [729, 457] on span "Guardar cambios" at bounding box center [705, 460] width 86 height 28
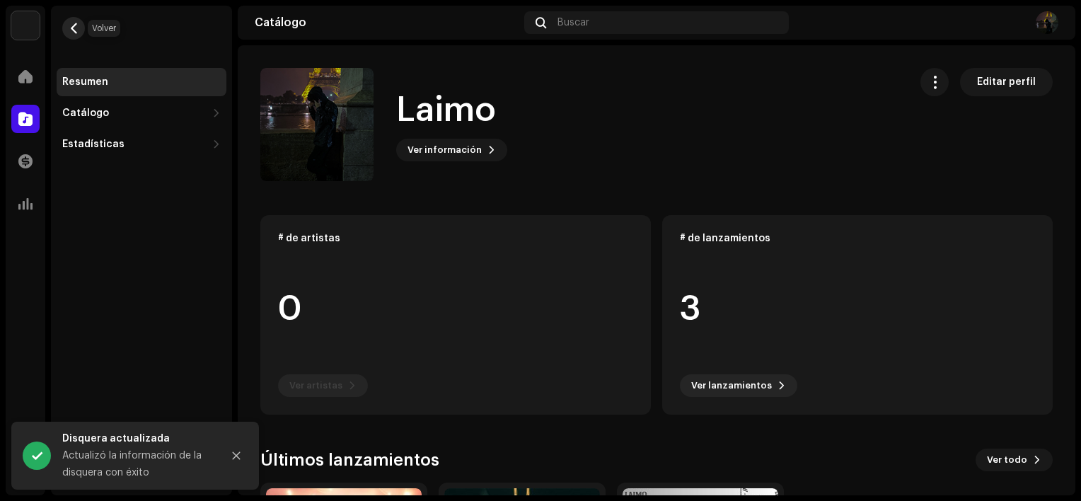
click at [74, 28] on span "button" at bounding box center [74, 28] width 11 height 11
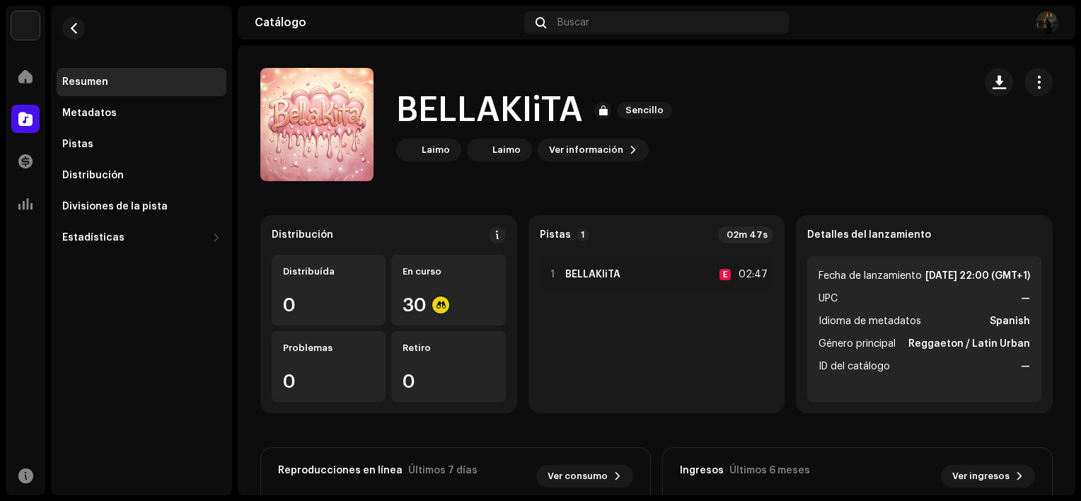
click at [34, 59] on div "Inicio" at bounding box center [26, 77] width 40 height 40
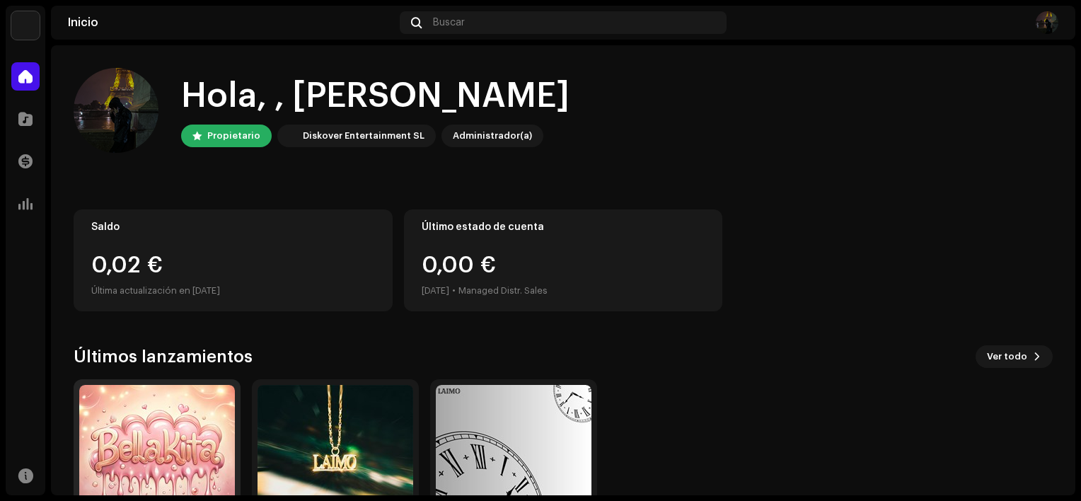
click at [125, 420] on img at bounding box center [157, 463] width 156 height 156
